Goal: Register for event/course

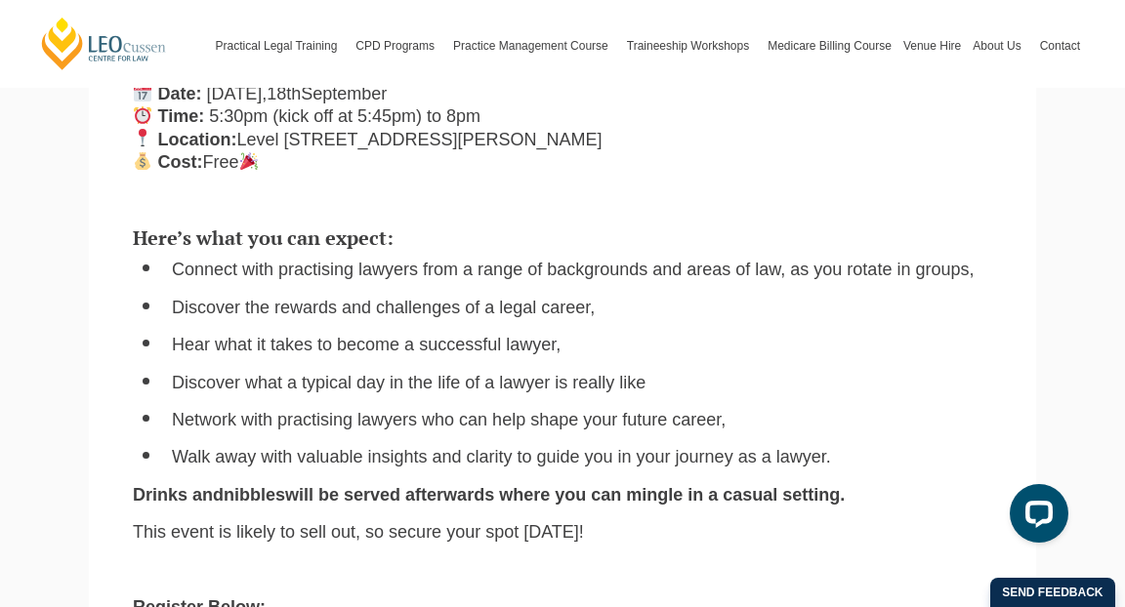
scroll to position [644, 0]
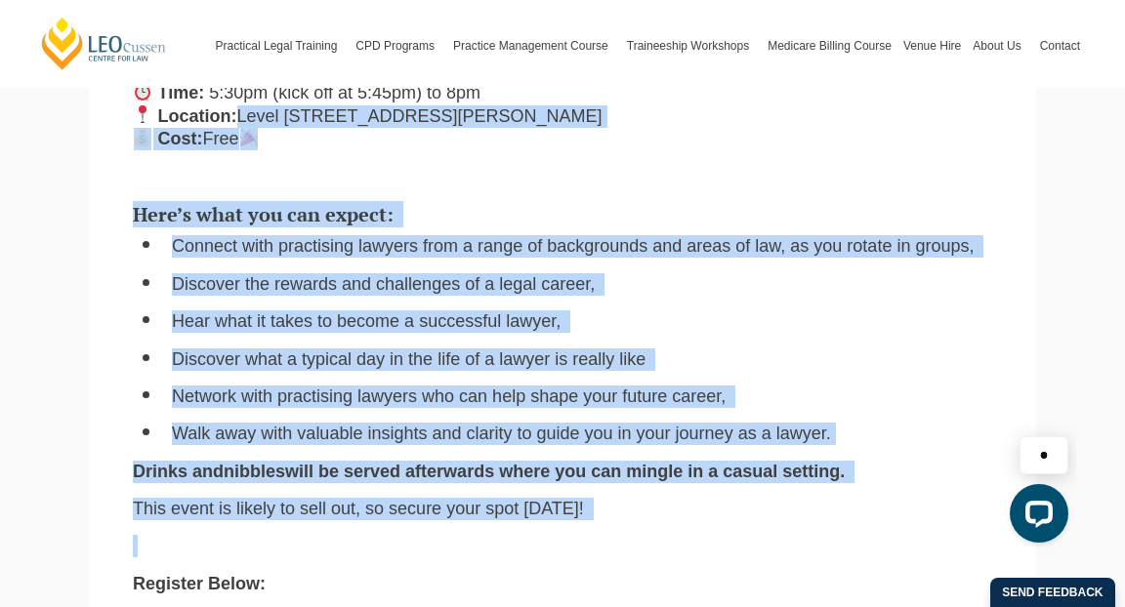
drag, startPoint x: 535, startPoint y: 538, endPoint x: 543, endPoint y: 124, distance: 414.1
click at [554, 200] on div "Here’s what you can expect: Connect with practising lawyers from a range of bac…" at bounding box center [562, 398] width 889 height 426
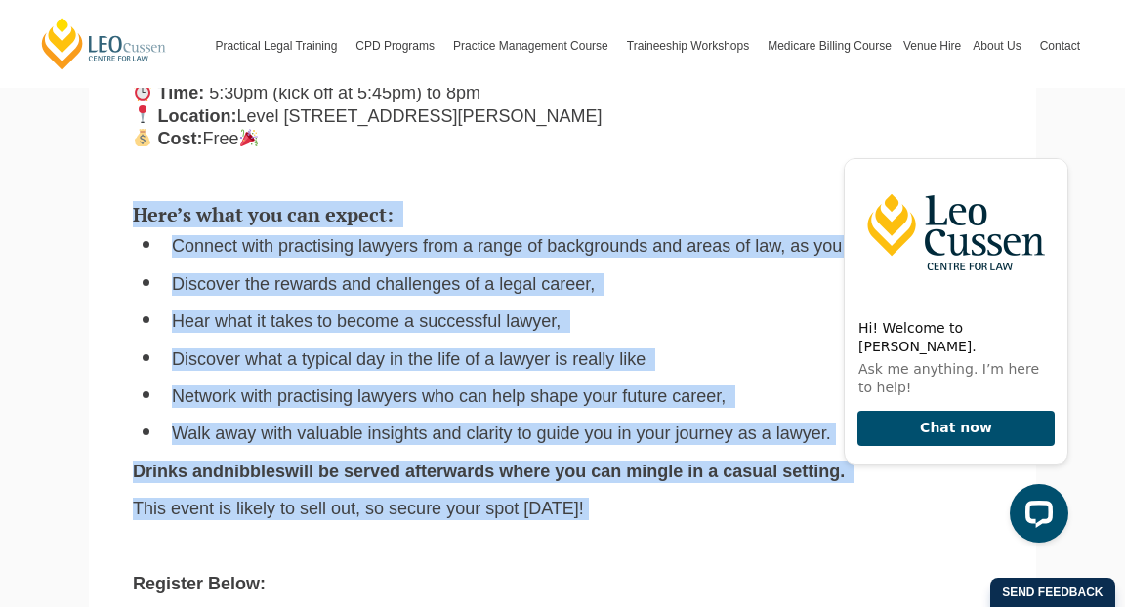
drag, startPoint x: 554, startPoint y: 200, endPoint x: 621, endPoint y: 517, distance: 324.4
click at [621, 517] on div "Here’s what you can expect: Connect with practising lawyers from a range of bac…" at bounding box center [562, 398] width 889 height 426
click at [621, 517] on p "This event is likely to sell out, so secure your spot [DATE]!" at bounding box center [562, 509] width 859 height 22
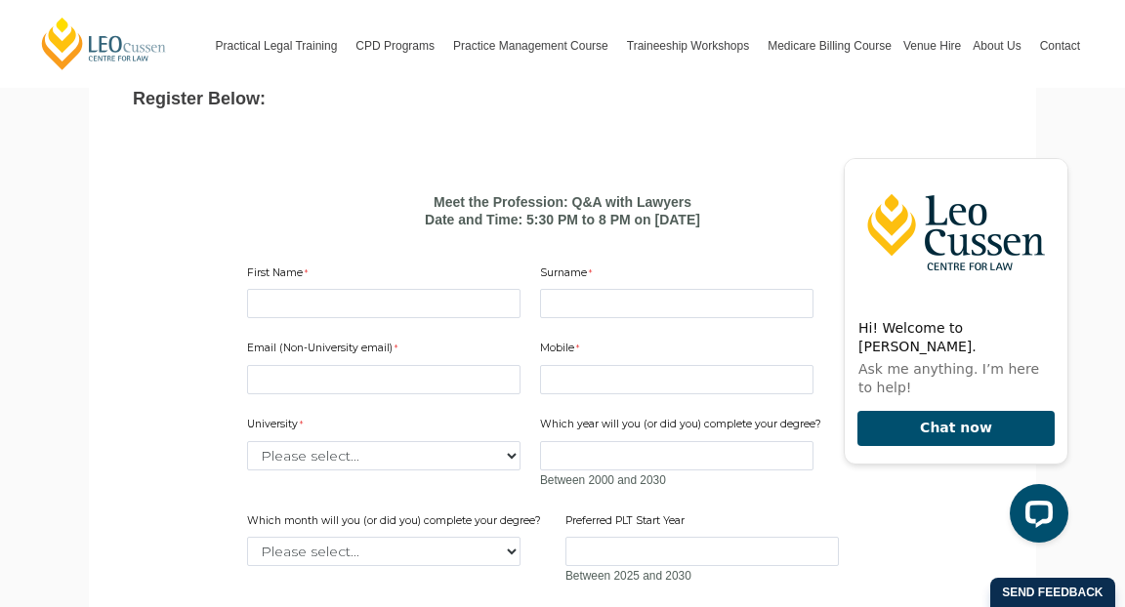
scroll to position [1137, 0]
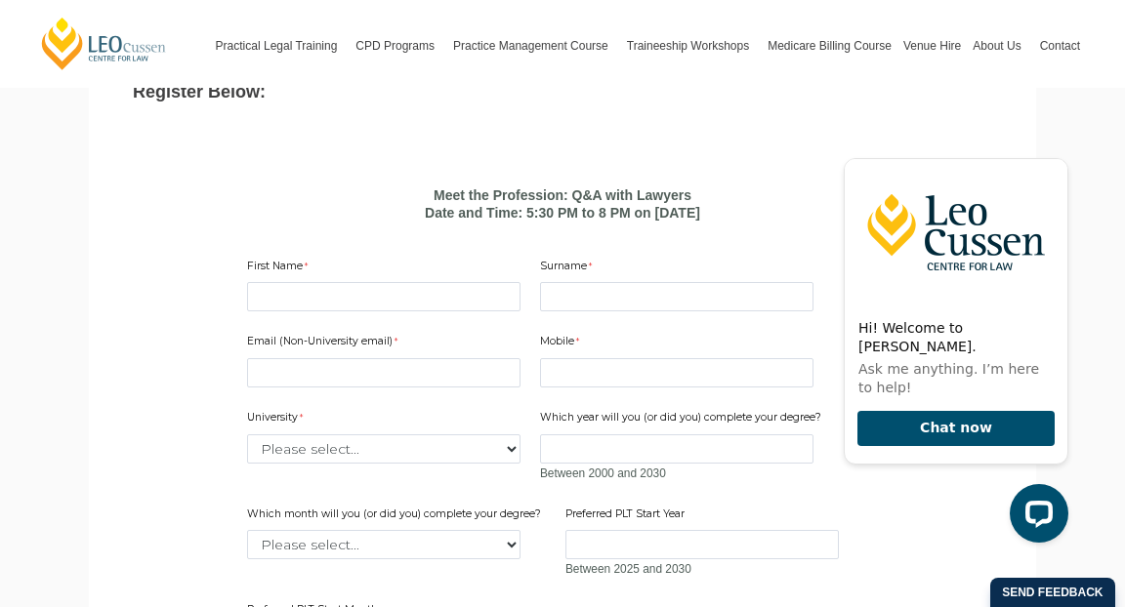
click at [373, 315] on div "Email (Non-University email) Mobile 10 characters left. University Please selec…" at bounding box center [562, 487] width 646 height 345
click at [365, 304] on input "First Name" at bounding box center [383, 296] width 273 height 29
type input "[PERSON_NAME]"
click at [582, 290] on input "Surname" at bounding box center [676, 296] width 273 height 29
type input "Nawaratne"
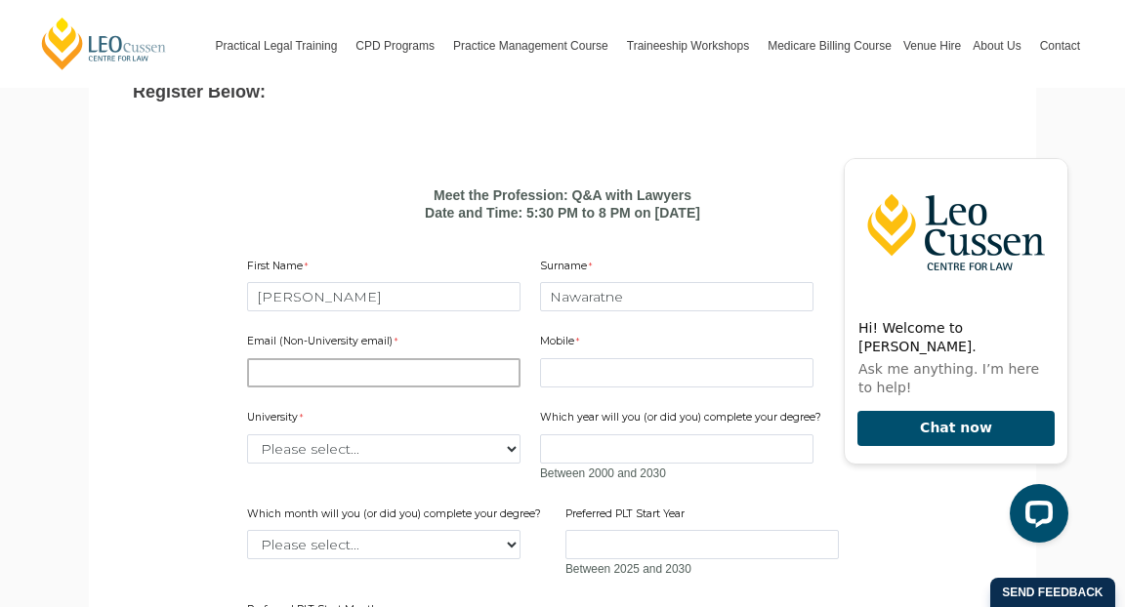
click at [428, 374] on input "Email (Non-University email)" at bounding box center [383, 372] width 273 height 29
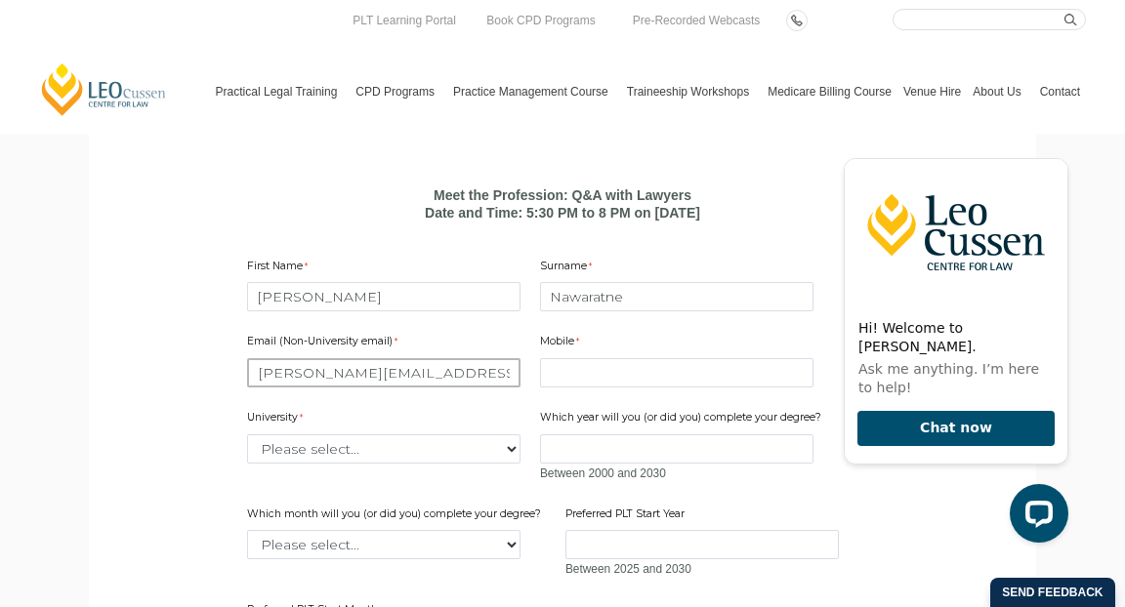
type input "[PERSON_NAME][EMAIL_ADDRESS][PERSON_NAME][DOMAIN_NAME]"
click at [753, 373] on input "Mobile" at bounding box center [676, 372] width 273 height 29
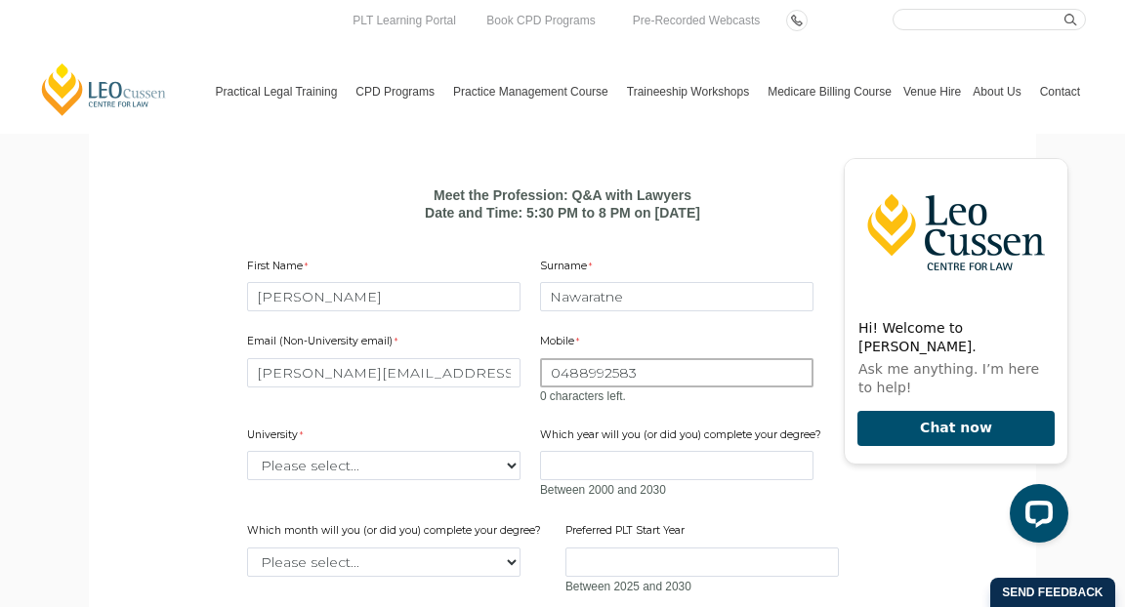
type input "0488992583"
click at [525, 425] on div "University Please select... [GEOGRAPHIC_DATA] [GEOGRAPHIC_DATA] [GEOGRAPHIC_DAT…" at bounding box center [383, 455] width 289 height 62
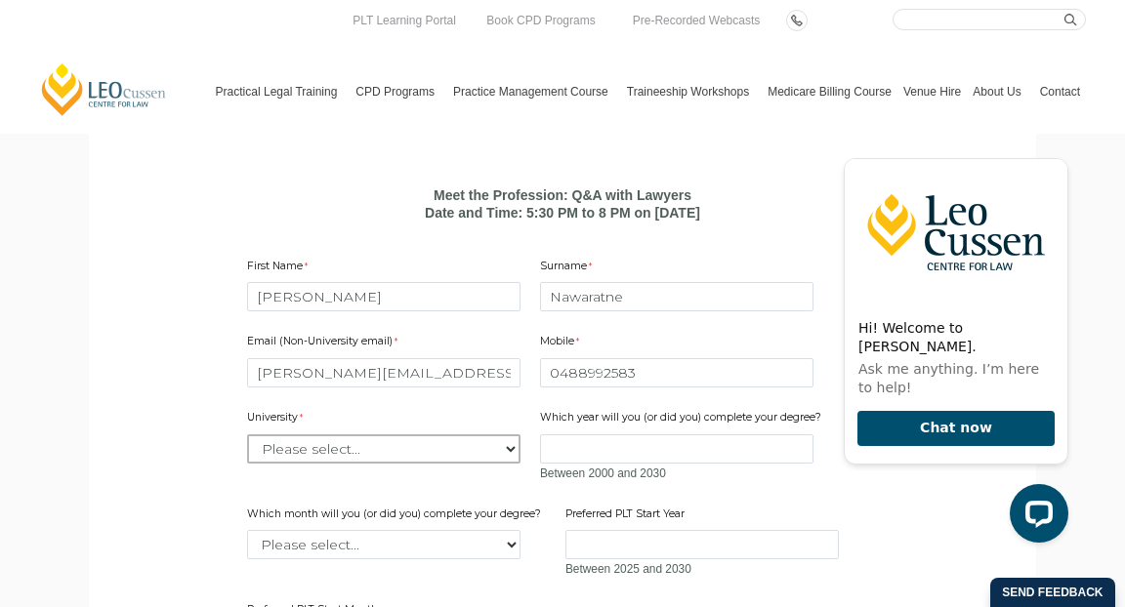
click at [472, 445] on select "Please select... [GEOGRAPHIC_DATA] [GEOGRAPHIC_DATA] [GEOGRAPHIC_DATA] [GEOGRAP…" at bounding box center [383, 448] width 273 height 29
click at [429, 447] on select "Please select... [GEOGRAPHIC_DATA] [GEOGRAPHIC_DATA] [GEOGRAPHIC_DATA] [GEOGRAP…" at bounding box center [383, 448] width 273 height 29
select select "tfa_2204"
click at [247, 434] on select "Please select... [GEOGRAPHIC_DATA] [GEOGRAPHIC_DATA] [GEOGRAPHIC_DATA] [GEOGRAP…" at bounding box center [383, 448] width 273 height 29
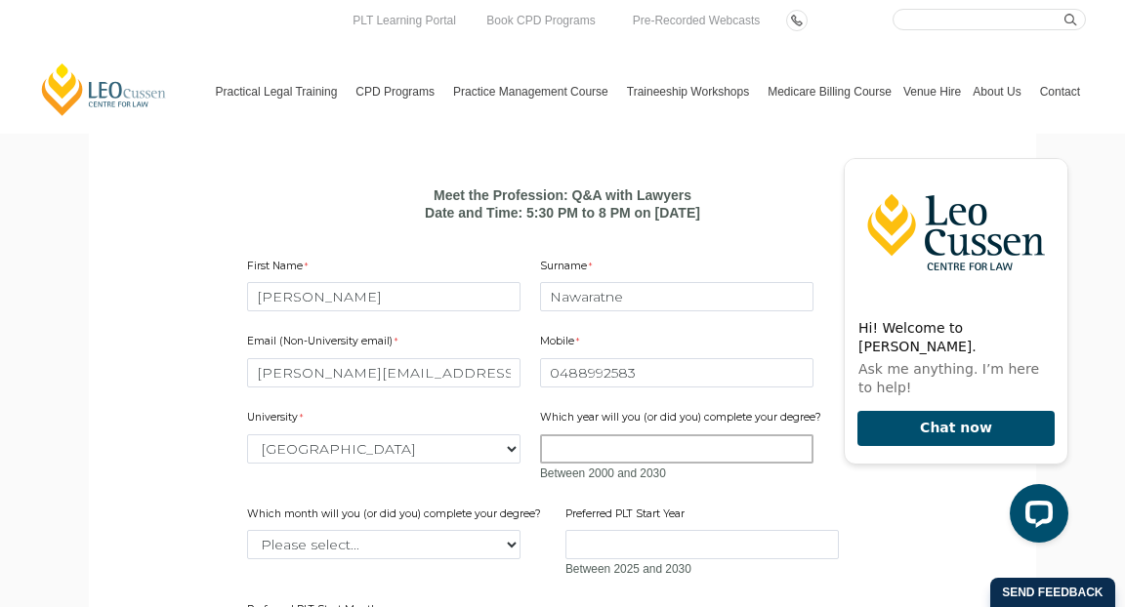
click at [578, 445] on input "Which year will you (or did you) complete your degree?" at bounding box center [676, 448] width 273 height 29
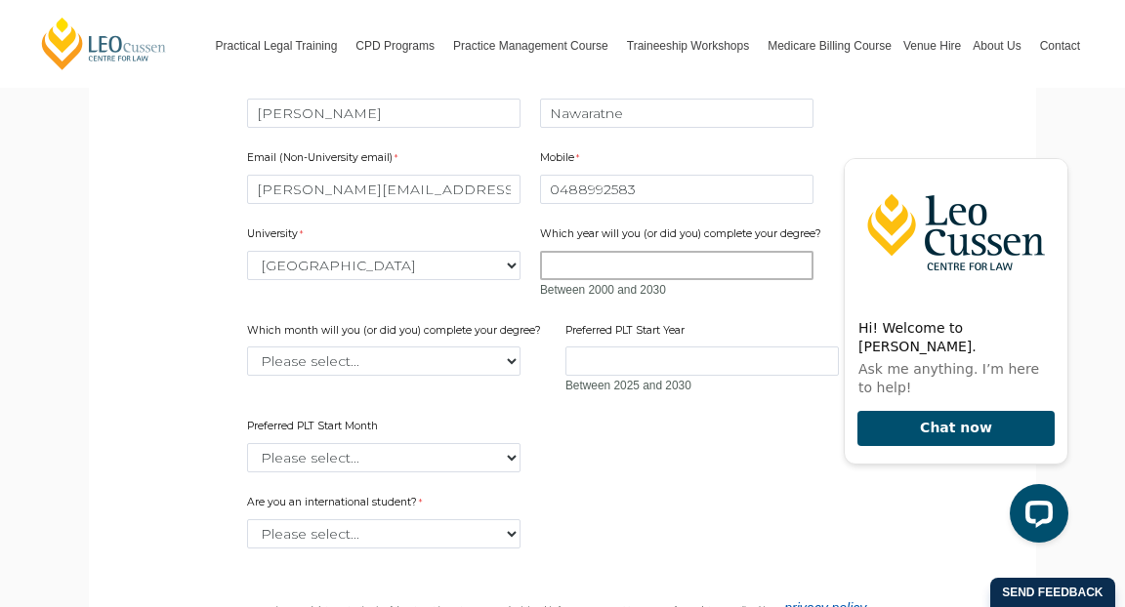
scroll to position [1325, 0]
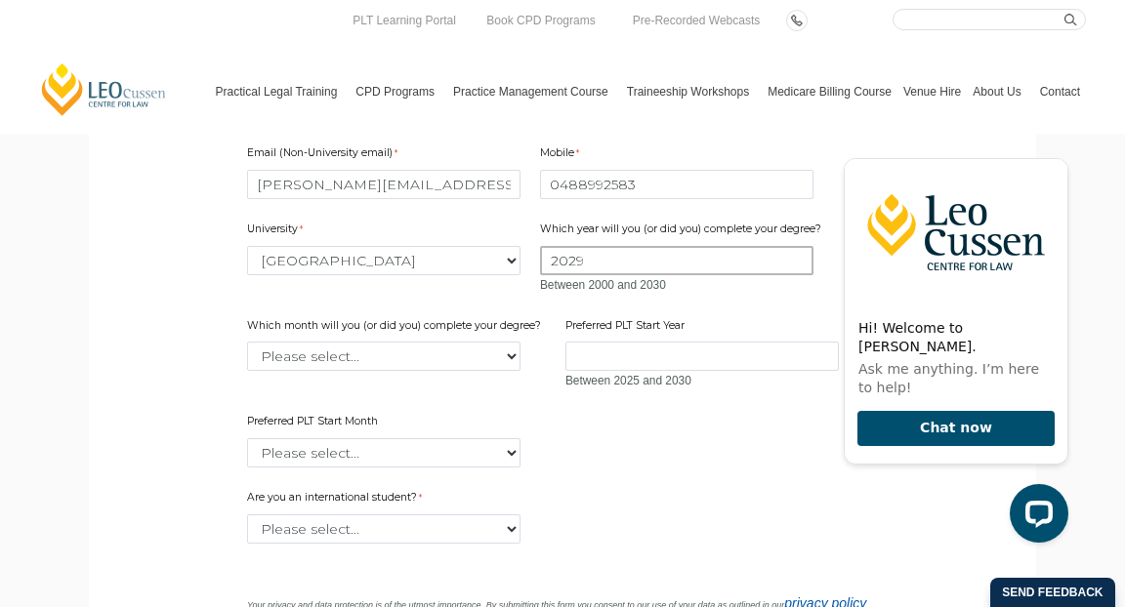
type input "2029"
click at [371, 357] on select "Please select... January February March April May June July August September Oc…" at bounding box center [383, 356] width 273 height 29
select select "tfa_2232"
click at [247, 342] on select "Please select... January February March April May June July August September Oc…" at bounding box center [383, 356] width 273 height 29
click at [605, 366] on input "Preferred PLT Start Year" at bounding box center [701, 356] width 273 height 29
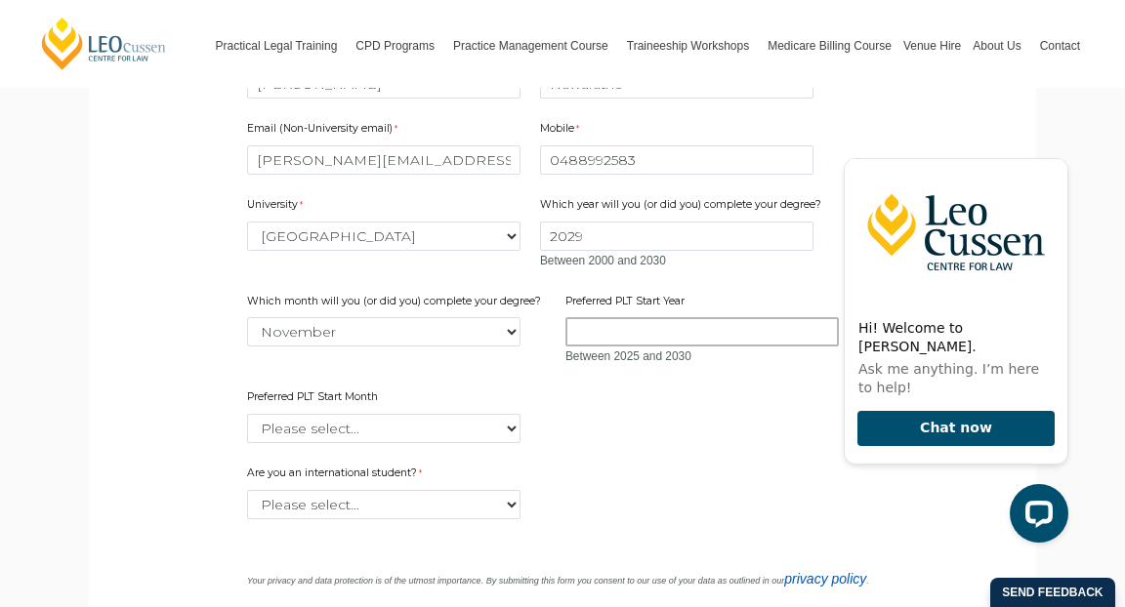
scroll to position [1347, 0]
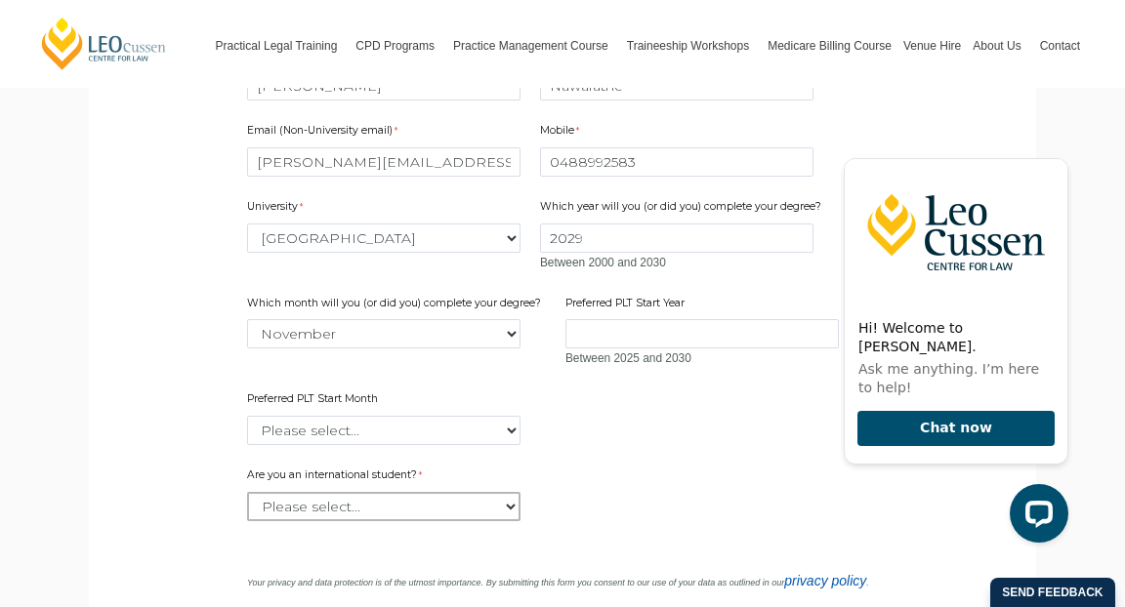
click at [427, 508] on select "Please select... Yes No" at bounding box center [383, 506] width 273 height 29
select select "tfa_60"
click at [247, 492] on select "Please select... Yes No" at bounding box center [383, 506] width 273 height 29
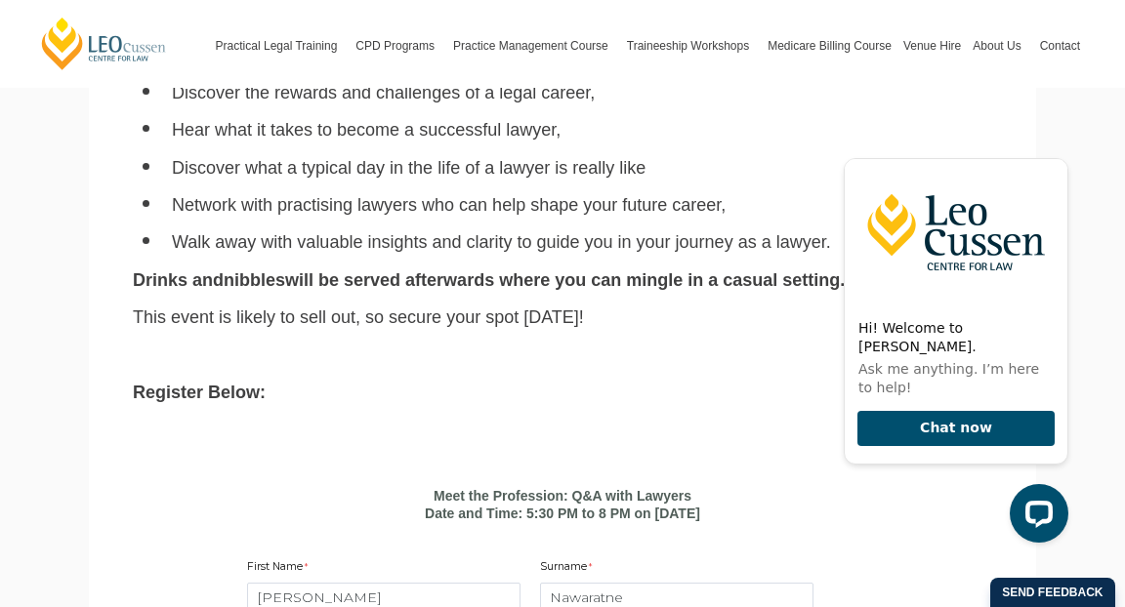
scroll to position [831, 0]
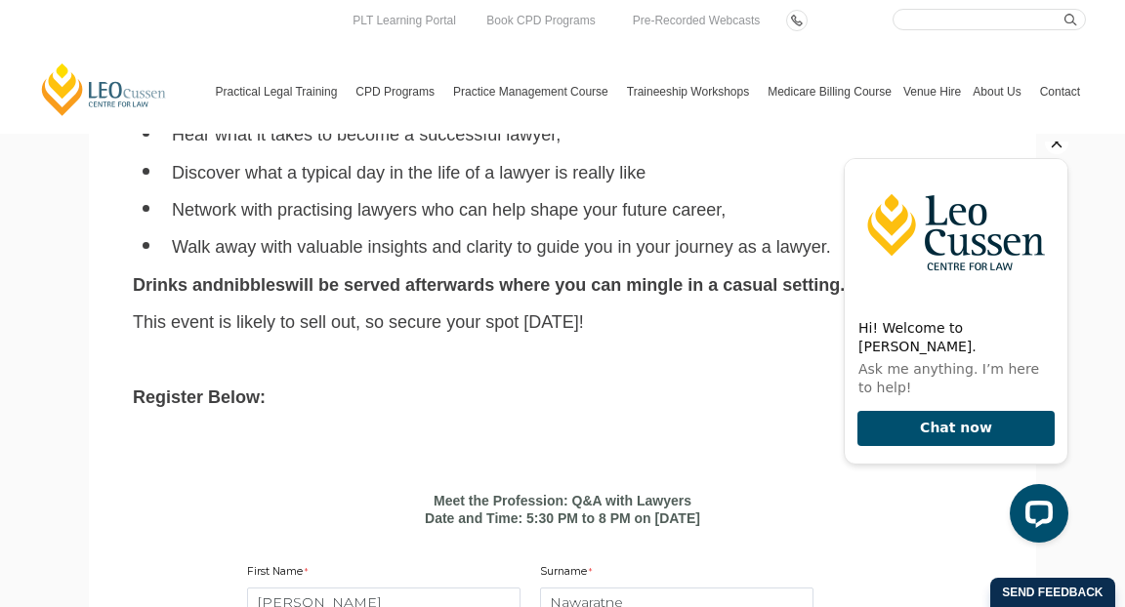
click at [1051, 154] on icon "Hide greeting" at bounding box center [1056, 142] width 23 height 23
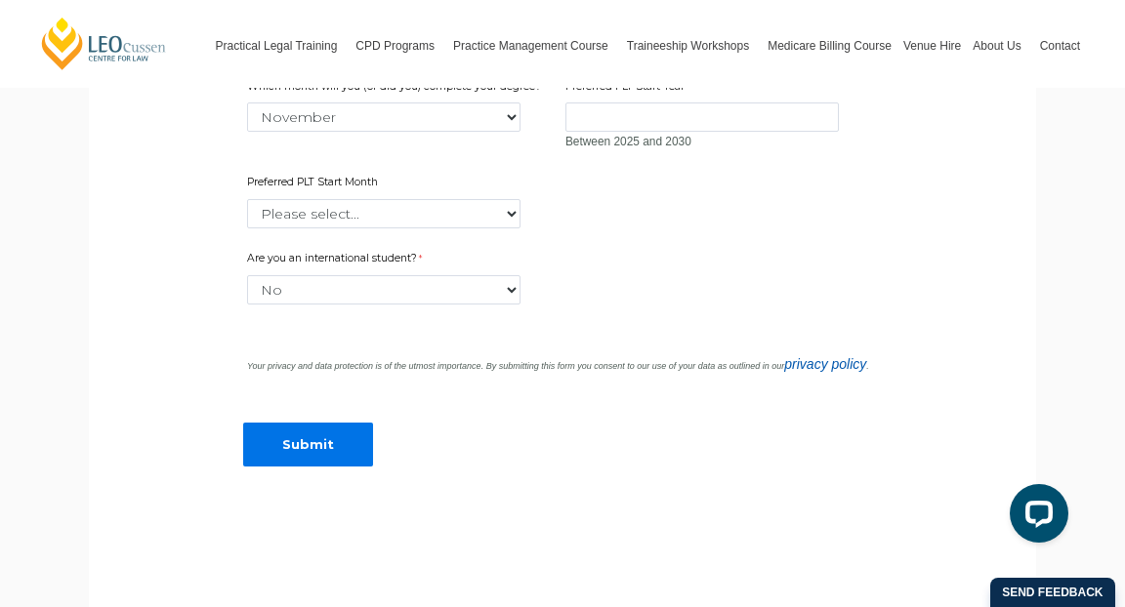
scroll to position [1627, 0]
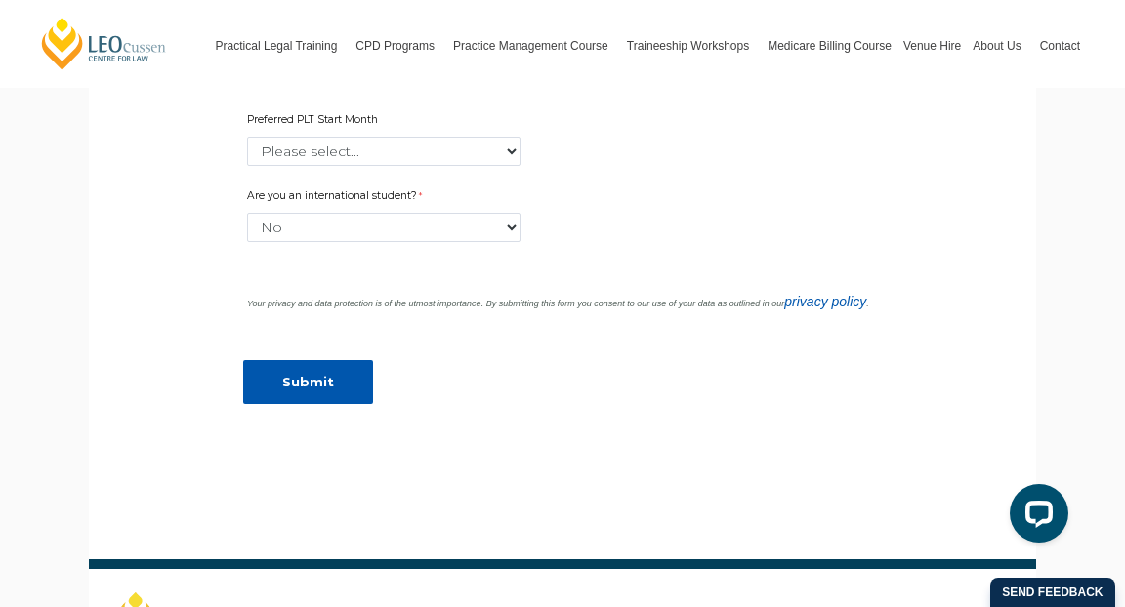
click at [360, 398] on input "Submit" at bounding box center [308, 382] width 130 height 44
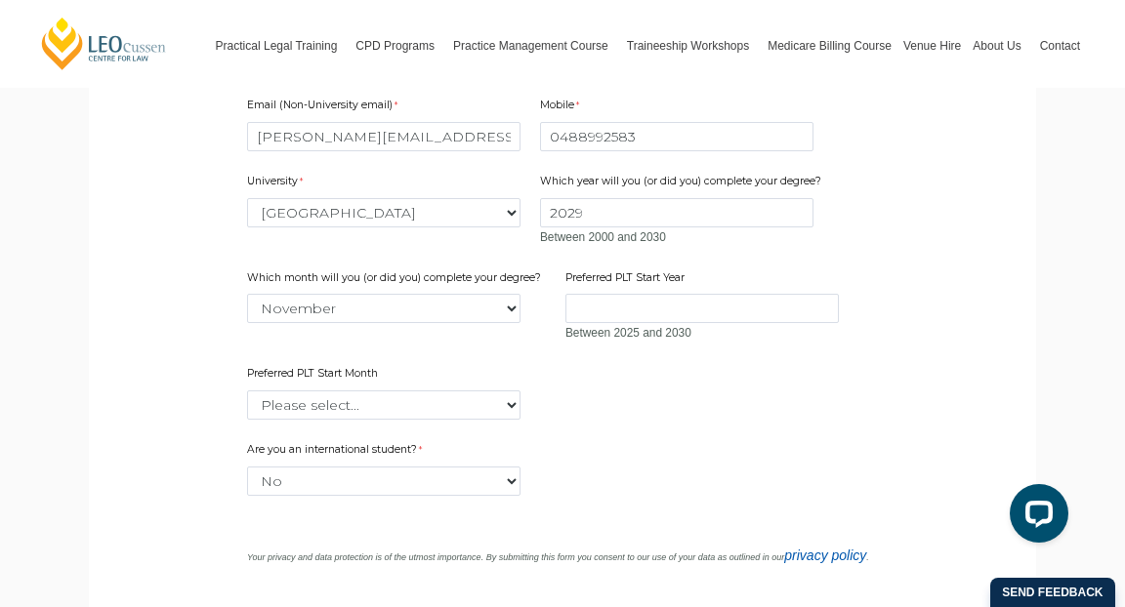
scroll to position [1370, 0]
